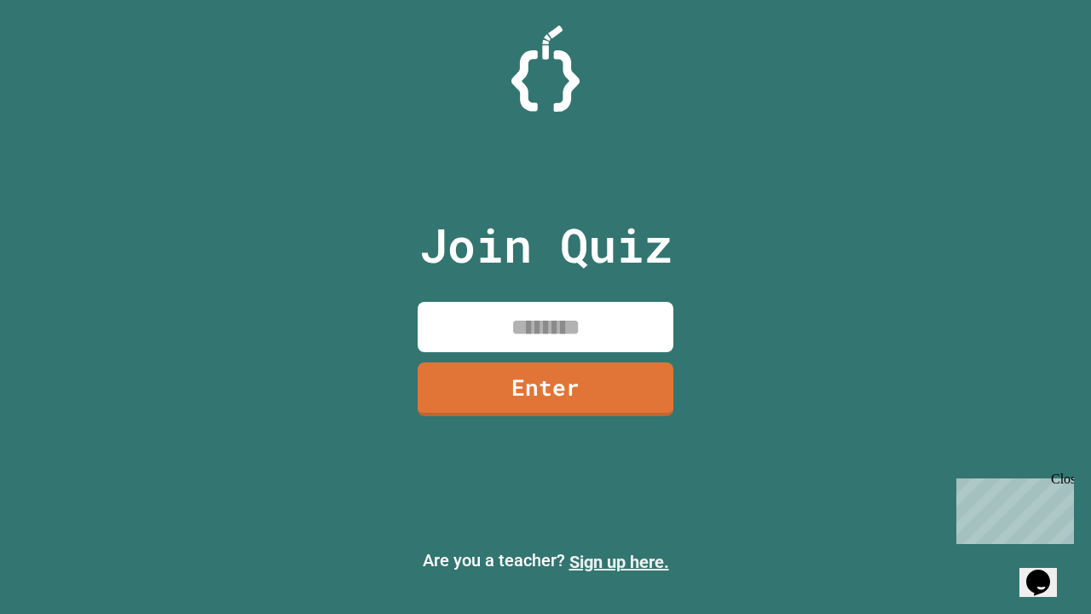
click at [619, 562] on link "Sign up here." at bounding box center [620, 562] width 100 height 20
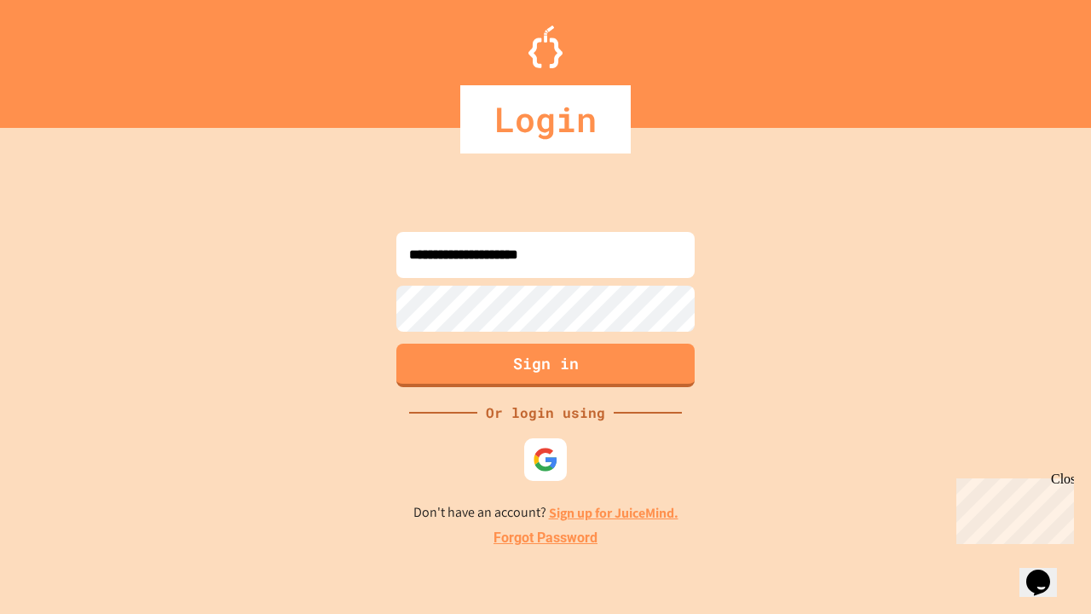
type input "**********"
